Goal: Task Accomplishment & Management: Use online tool/utility

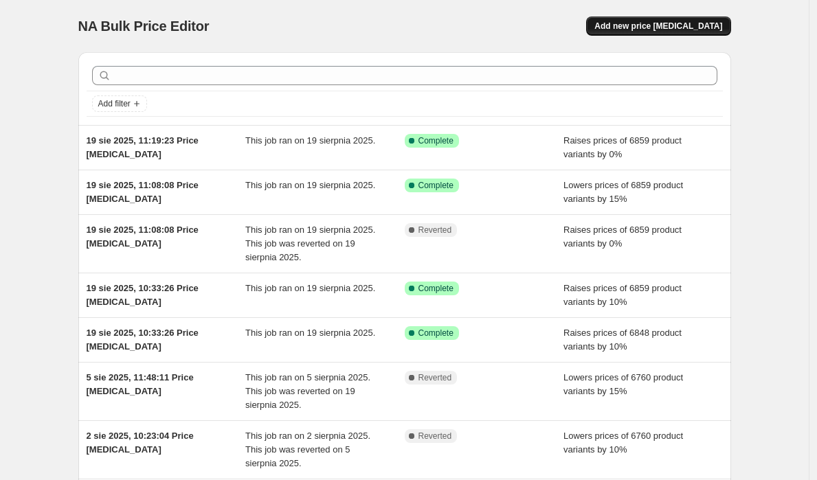
click at [654, 30] on span "Add new price [MEDICAL_DATA]" at bounding box center [659, 26] width 128 height 11
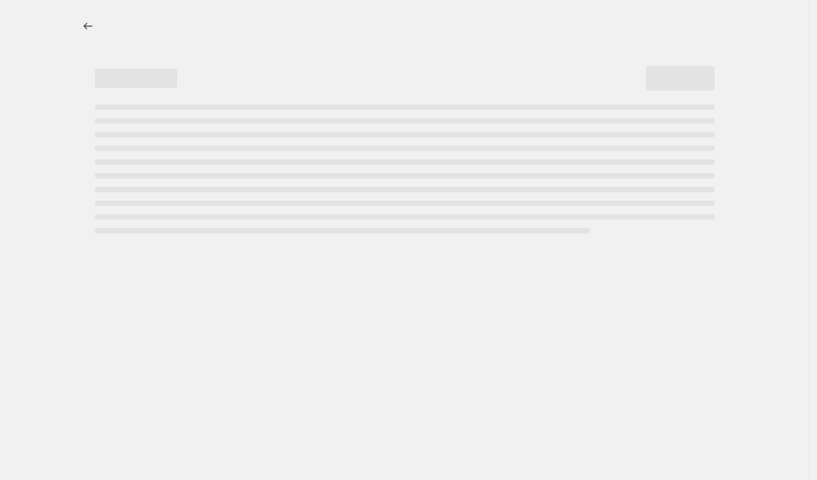
select select "percentage"
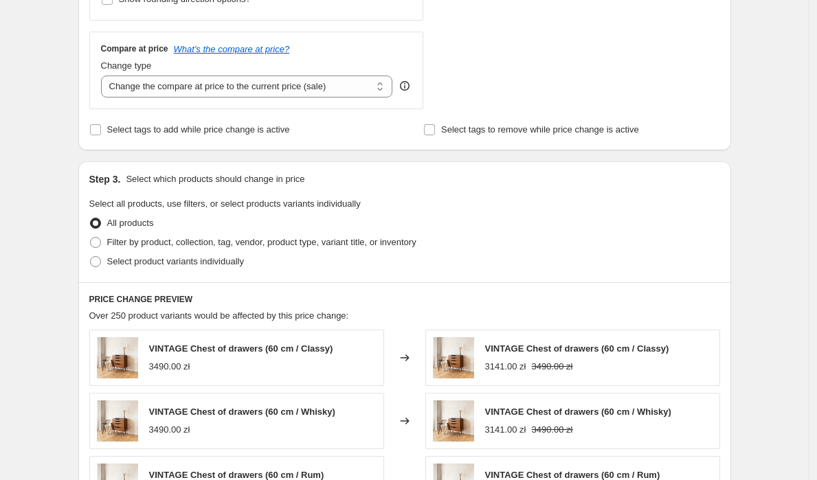
scroll to position [971, 0]
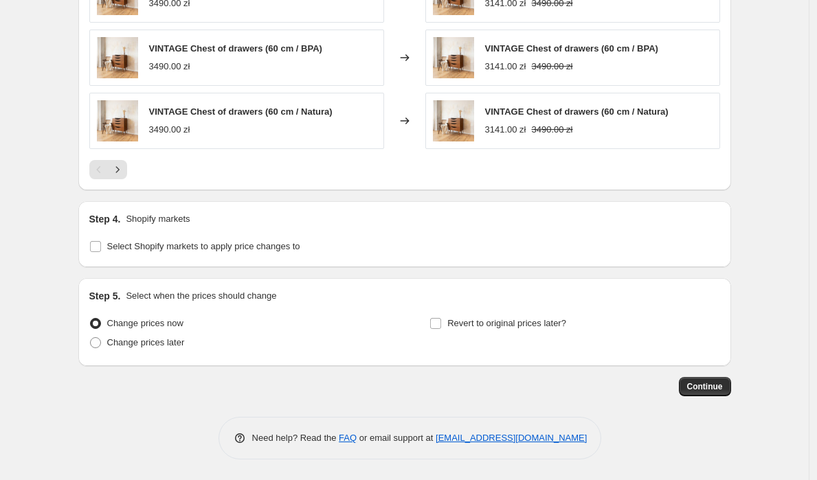
click at [242, 236] on div "Step 4. Shopify markets Select Shopify markets to apply price changes to" at bounding box center [404, 234] width 631 height 44
click at [247, 247] on span "Select Shopify markets to apply price changes to" at bounding box center [203, 246] width 193 height 10
click at [101, 247] on input "Select Shopify markets to apply price changes to" at bounding box center [95, 246] width 11 height 11
checkbox input "true"
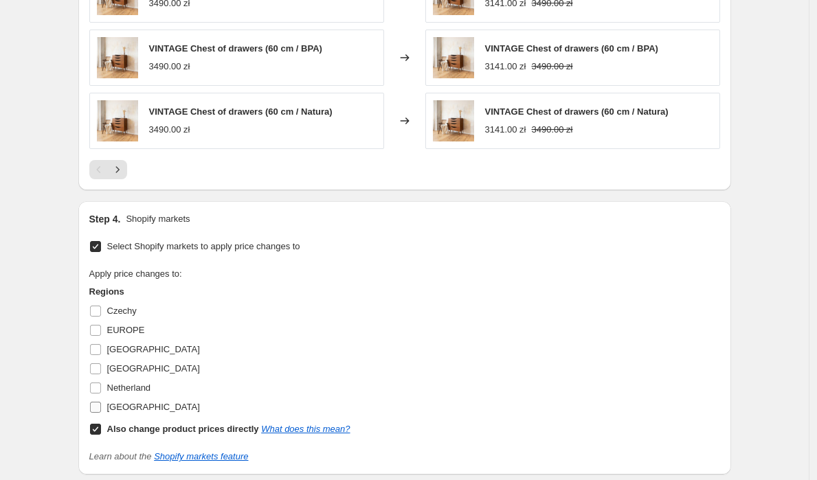
click at [130, 408] on span "[GEOGRAPHIC_DATA]" at bounding box center [153, 407] width 93 height 10
click at [101, 408] on input "[GEOGRAPHIC_DATA]" at bounding box center [95, 407] width 11 height 11
checkbox input "true"
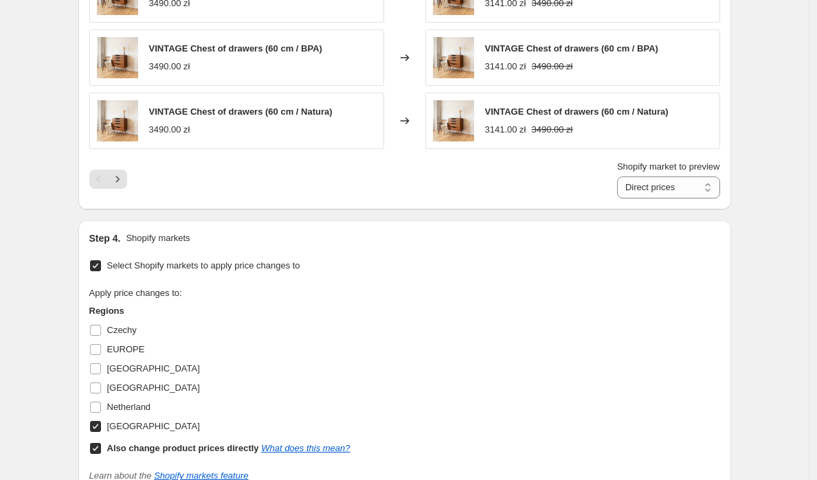
click at [120, 449] on b "Also change product prices directly" at bounding box center [183, 448] width 152 height 10
click at [101, 449] on input "Also change product prices directly What does this mean?" at bounding box center [95, 448] width 11 height 11
checkbox input "false"
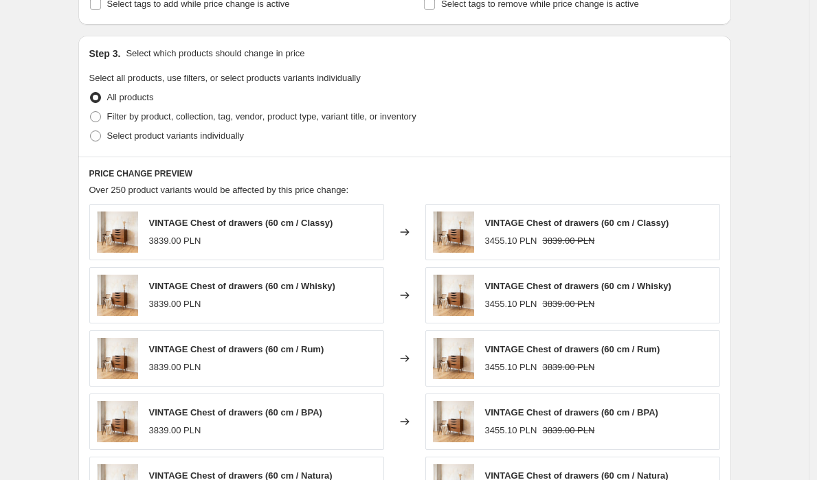
scroll to position [405, 0]
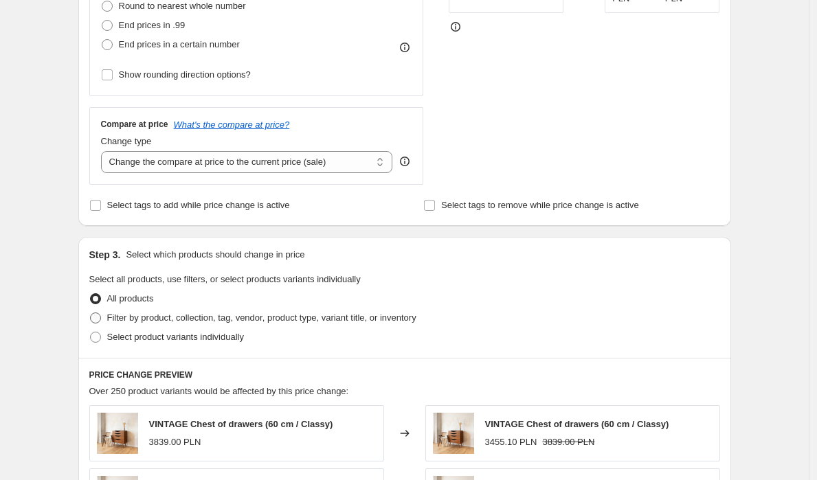
click at [182, 318] on span "Filter by product, collection, tag, vendor, product type, variant title, or inv…" at bounding box center [261, 318] width 309 height 10
click at [91, 313] on input "Filter by product, collection, tag, vendor, product type, variant title, or inv…" at bounding box center [90, 313] width 1 height 1
radio input "true"
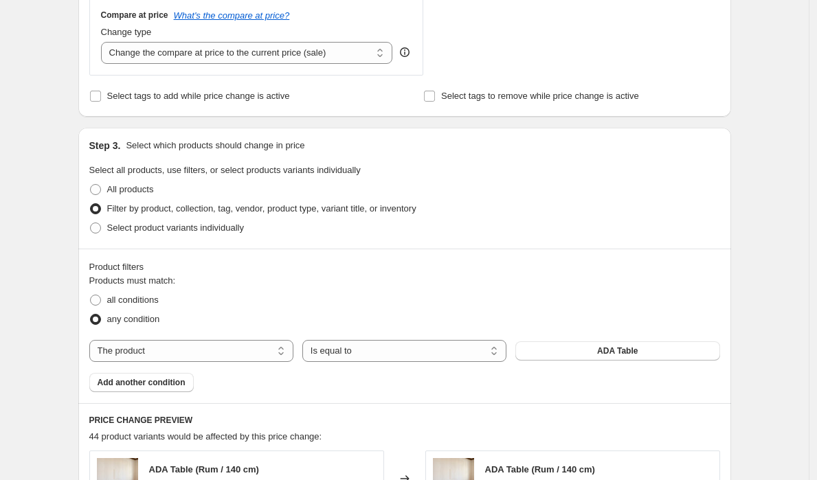
scroll to position [514, 0]
click at [393, 351] on select "Is equal to Is not equal to" at bounding box center [404, 351] width 204 height 22
click at [306, 340] on select "Is equal to Is not equal to" at bounding box center [404, 351] width 204 height 22
click at [182, 353] on select "The product The product's collection The product's tag The product's vendor The…" at bounding box center [191, 351] width 204 height 22
select select "collection"
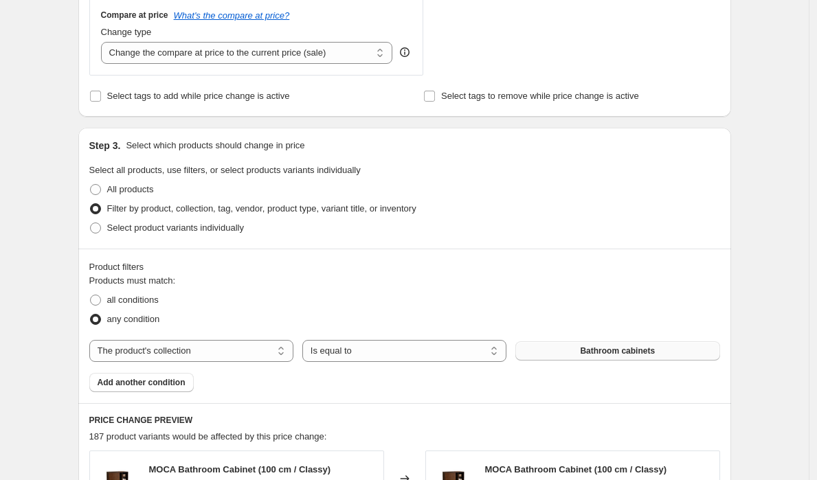
click at [593, 353] on span "Bathroom cabinets" at bounding box center [617, 351] width 75 height 11
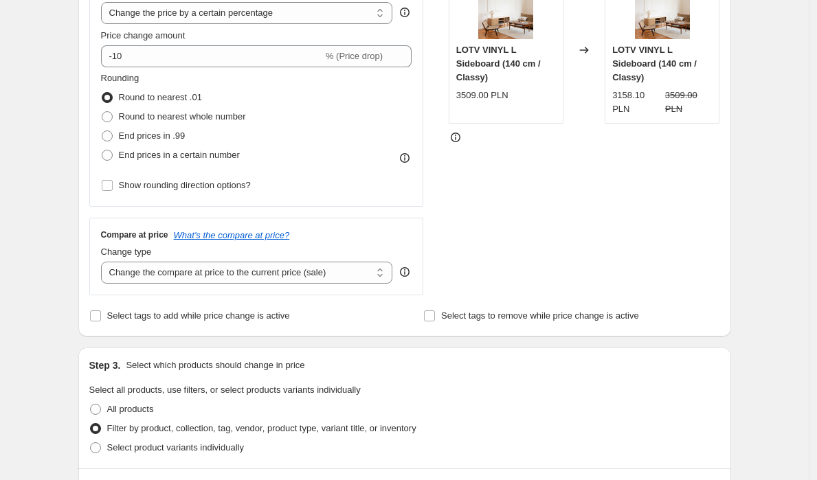
scroll to position [236, 0]
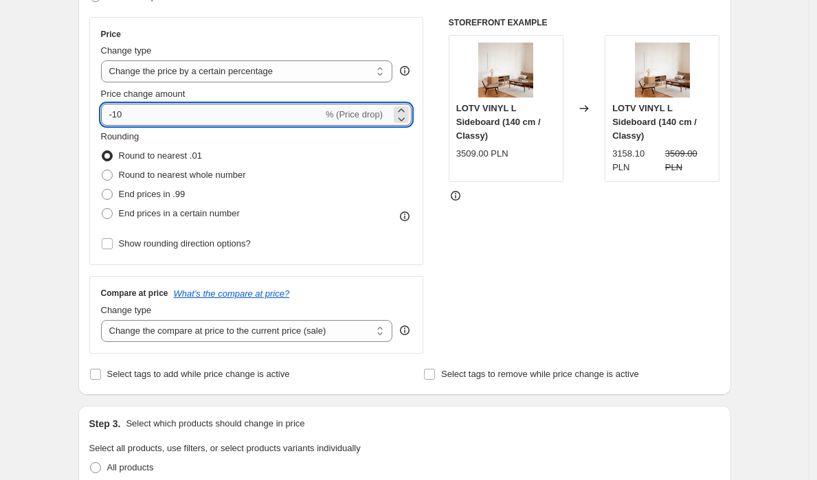
click at [199, 115] on input "-10" at bounding box center [212, 115] width 222 height 22
type input "-15"
click at [613, 265] on div "STOREFRONT EXAMPLE LOTV VINYL L Sideboard (140 cm / Classy) 3509.00 PLN Changed…" at bounding box center [585, 185] width 272 height 337
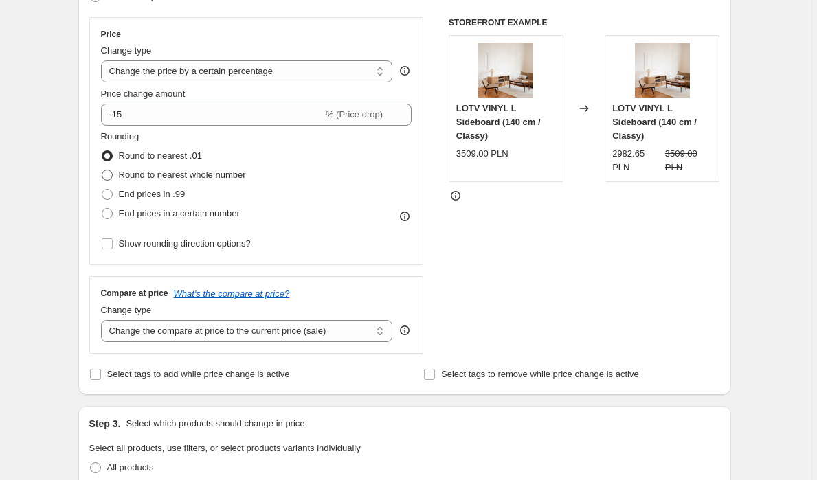
click at [217, 177] on span "Round to nearest whole number" at bounding box center [182, 175] width 127 height 10
click at [102, 170] on input "Round to nearest whole number" at bounding box center [102, 170] width 1 height 1
radio input "true"
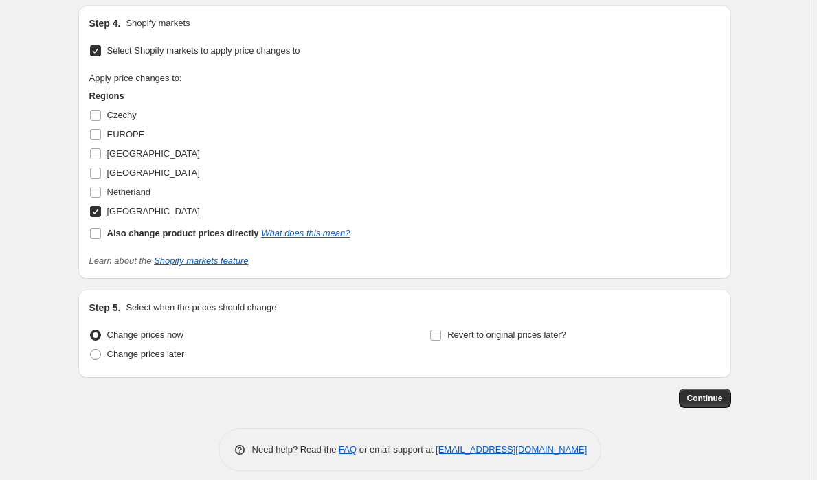
scroll to position [1333, 0]
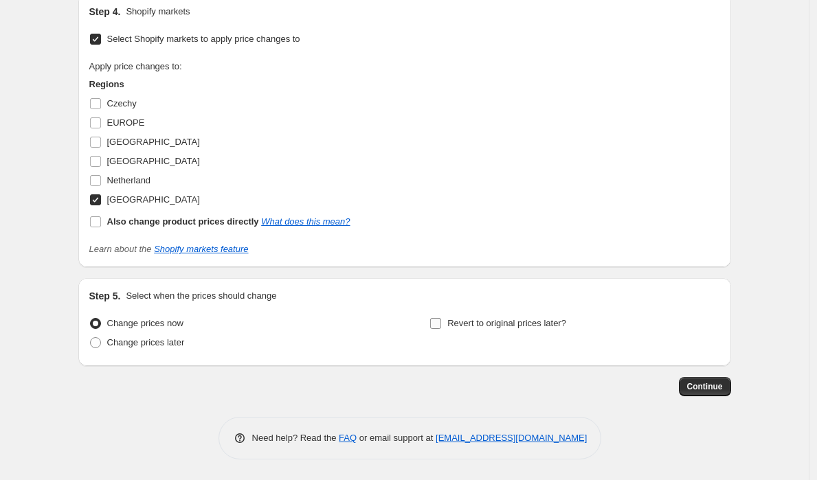
click at [485, 326] on span "Revert to original prices later?" at bounding box center [506, 323] width 119 height 10
click at [441, 326] on input "Revert to original prices later?" at bounding box center [435, 323] width 11 height 11
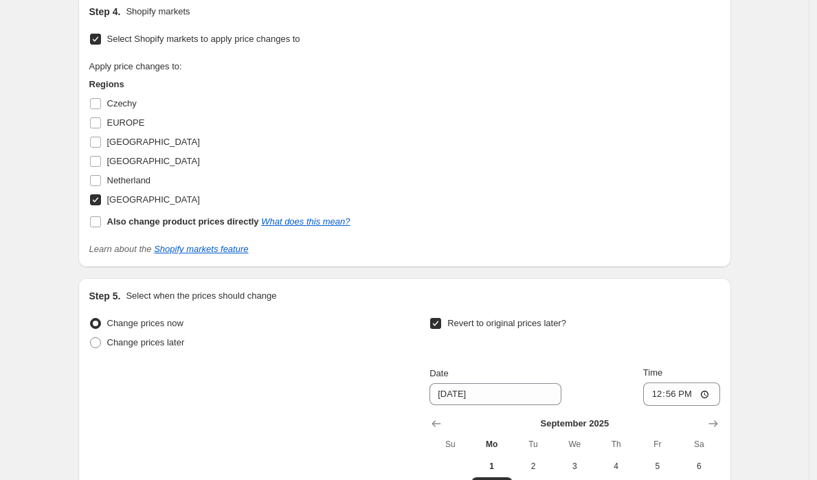
click at [480, 324] on span "Revert to original prices later?" at bounding box center [506, 323] width 119 height 10
click at [441, 324] on input "Revert to original prices later?" at bounding box center [435, 323] width 11 height 11
checkbox input "false"
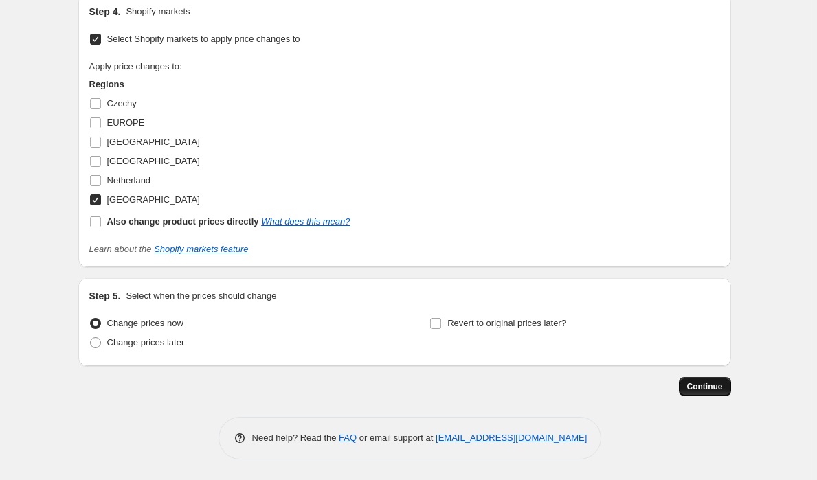
click at [719, 392] on span "Continue" at bounding box center [705, 386] width 36 height 11
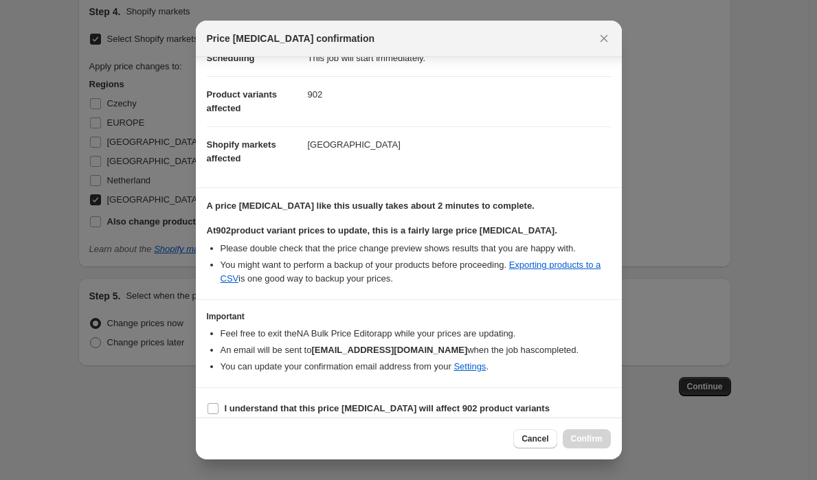
scroll to position [140, 0]
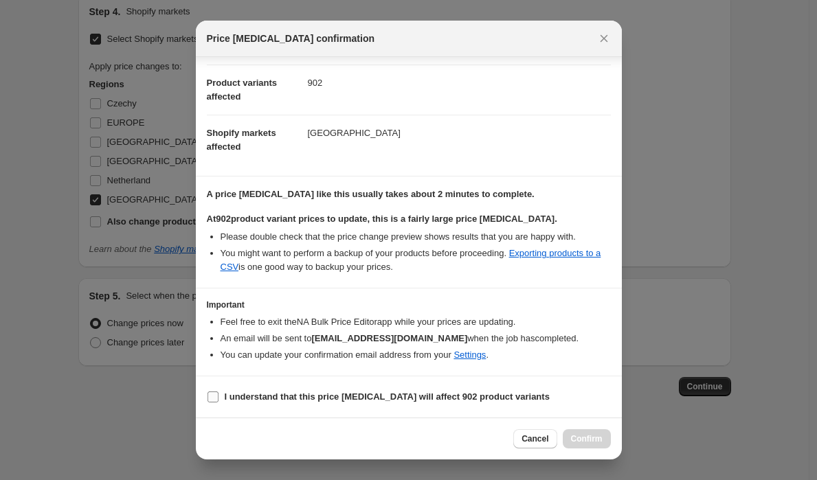
click at [211, 394] on input "I understand that this price [MEDICAL_DATA] will affect 902 product variants" at bounding box center [213, 397] width 11 height 11
checkbox input "true"
click at [567, 446] on button "Confirm" at bounding box center [587, 439] width 48 height 19
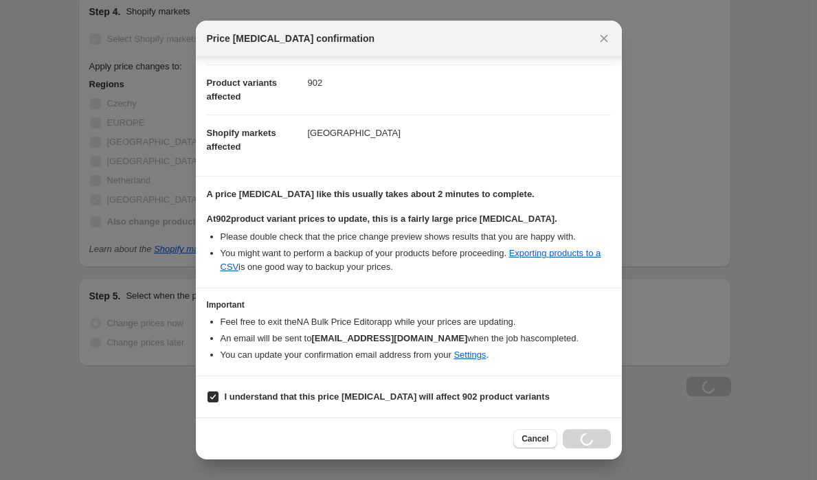
scroll to position [1333, 0]
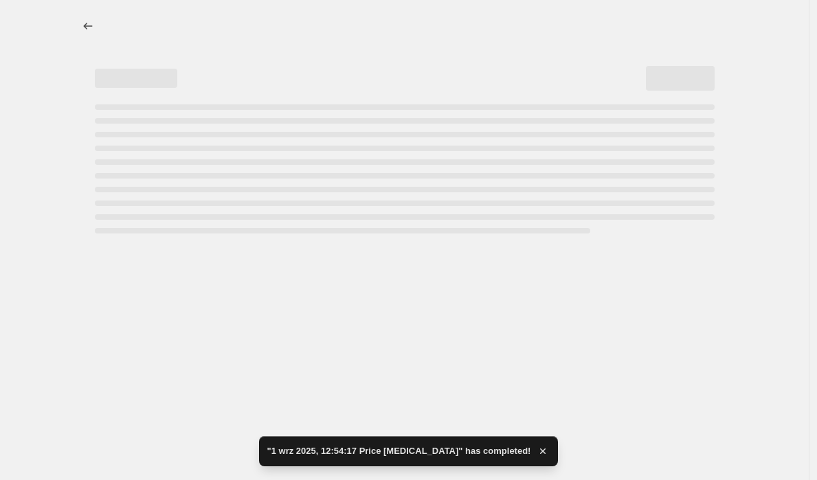
select select "percentage"
select select "collection"
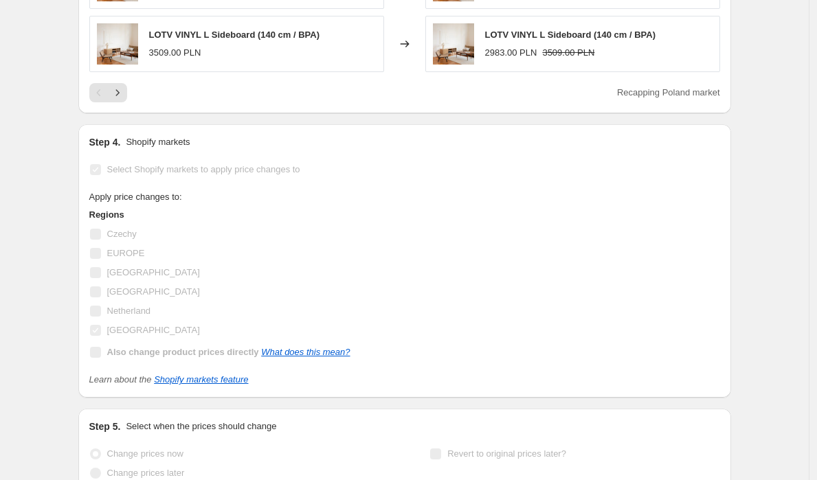
scroll to position [0, 0]
